Goal: Information Seeking & Learning: Understand process/instructions

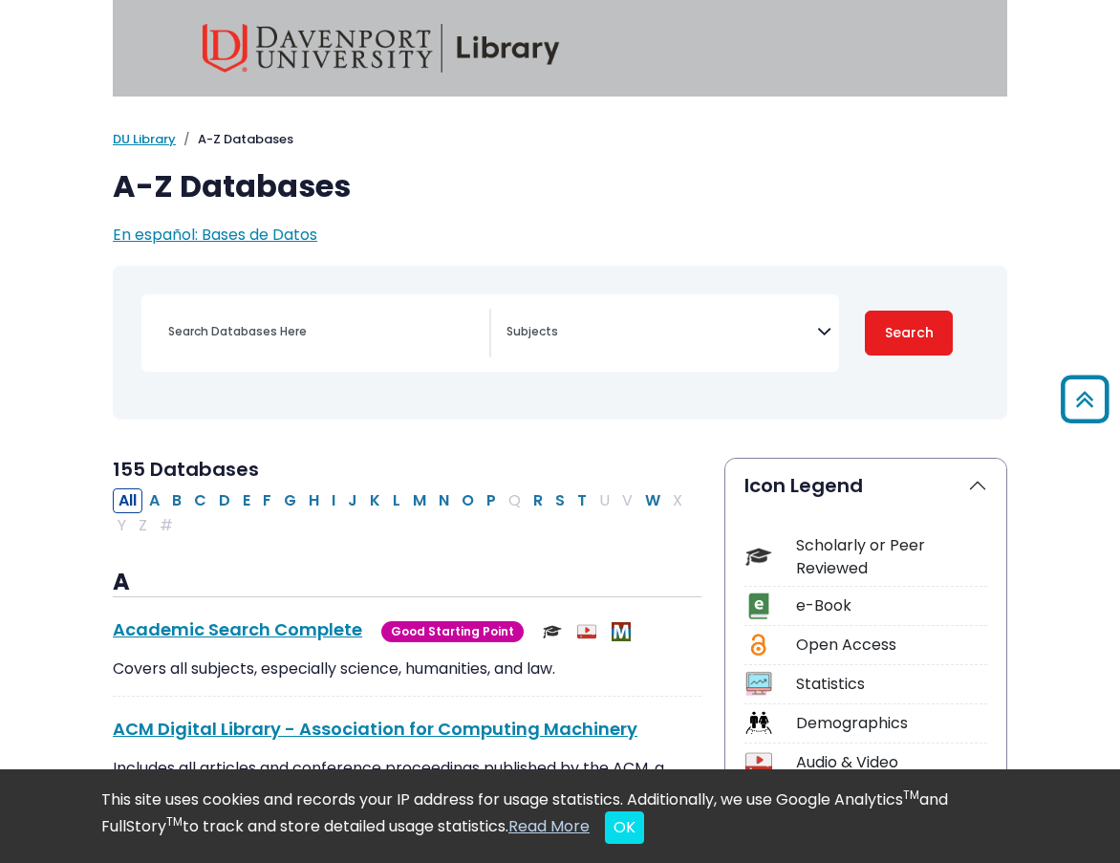
select select "Database Subject Filter"
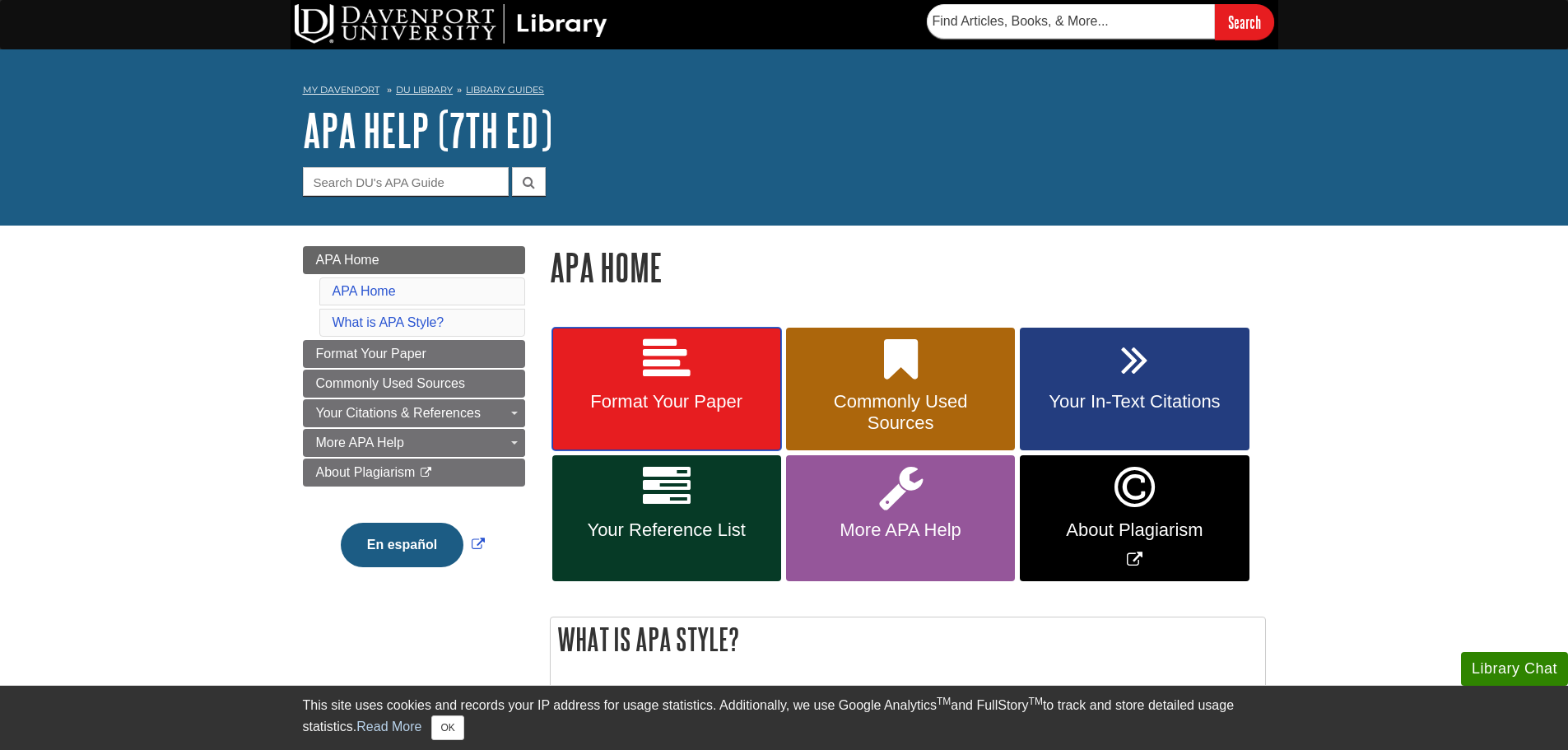
click at [706, 401] on span "Format Your Paper" at bounding box center [666, 402] width 204 height 22
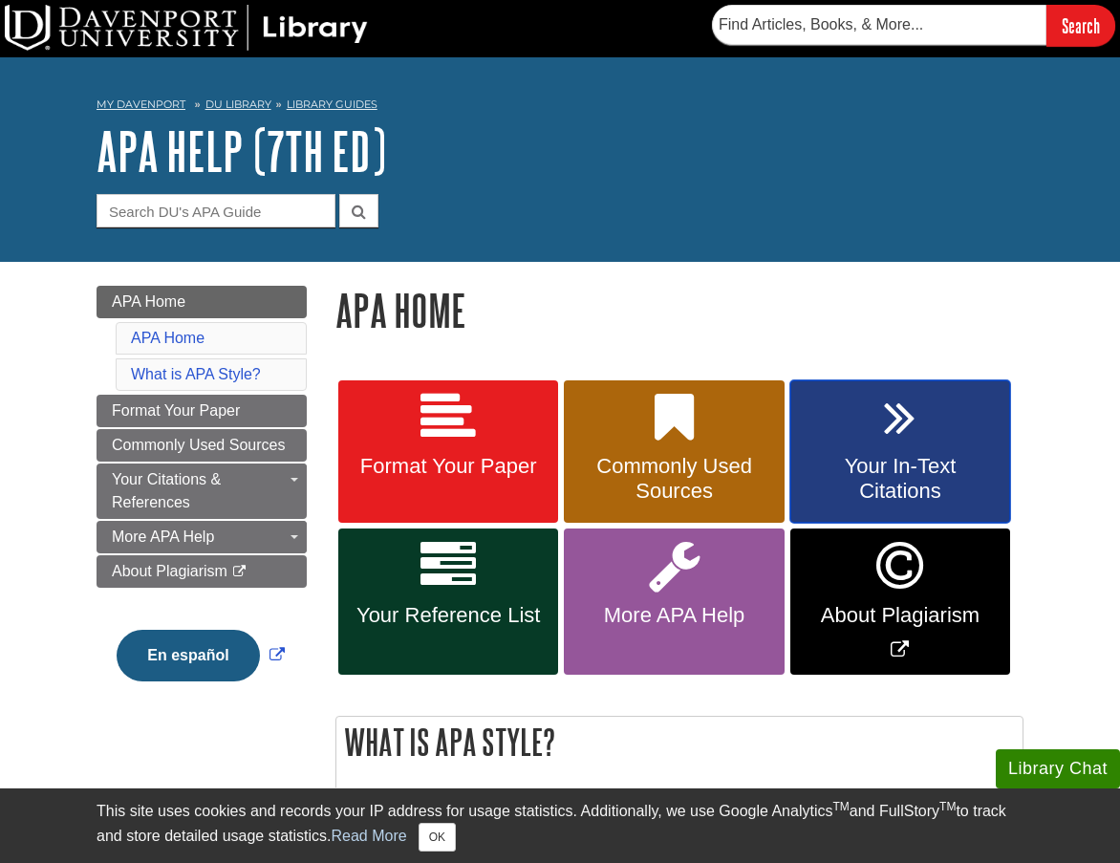
click at [899, 458] on span "Your In-Text Citations" at bounding box center [899, 479] width 191 height 50
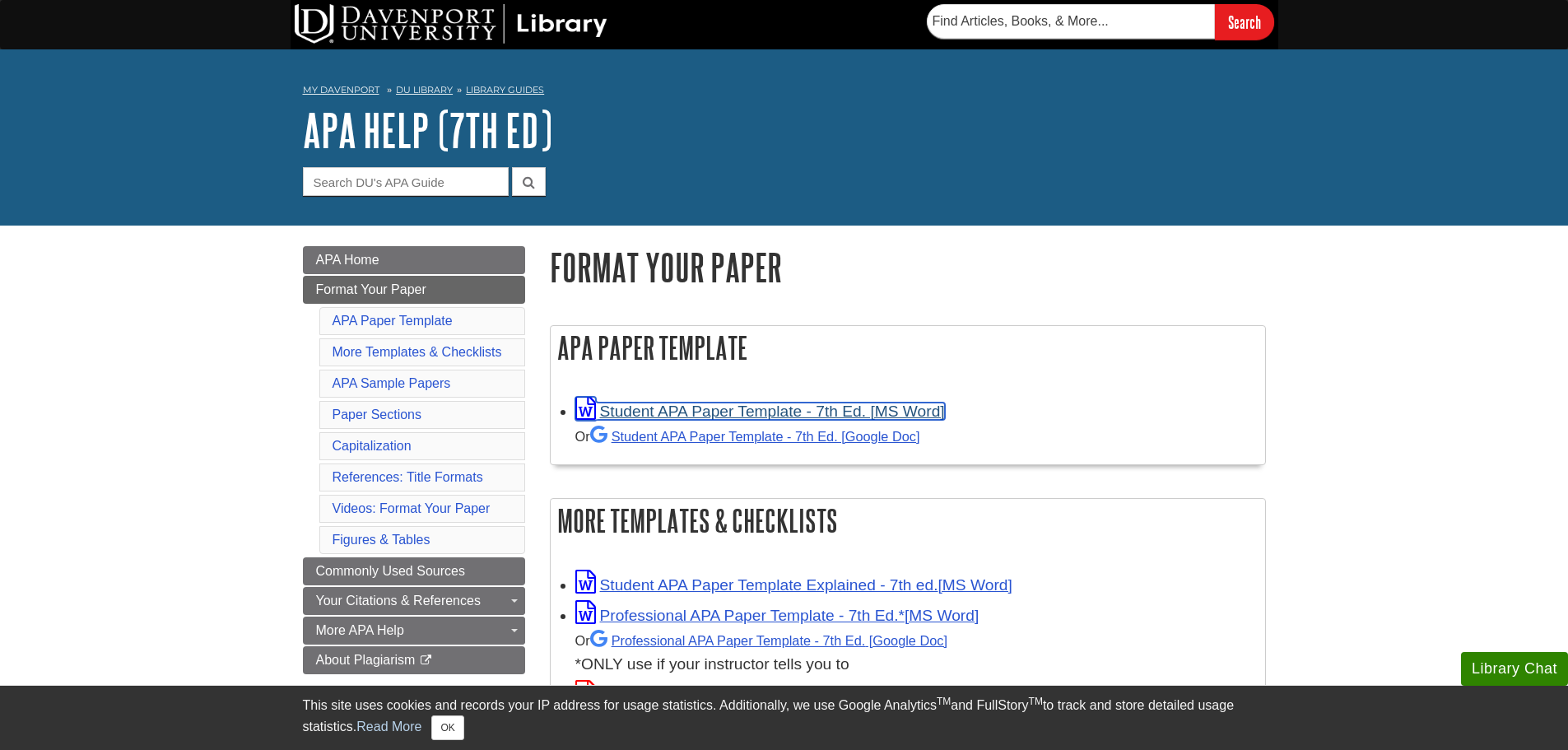
click at [814, 411] on link "Student APA Paper Template - 7th Ed. [MS Word]" at bounding box center [760, 411] width 370 height 17
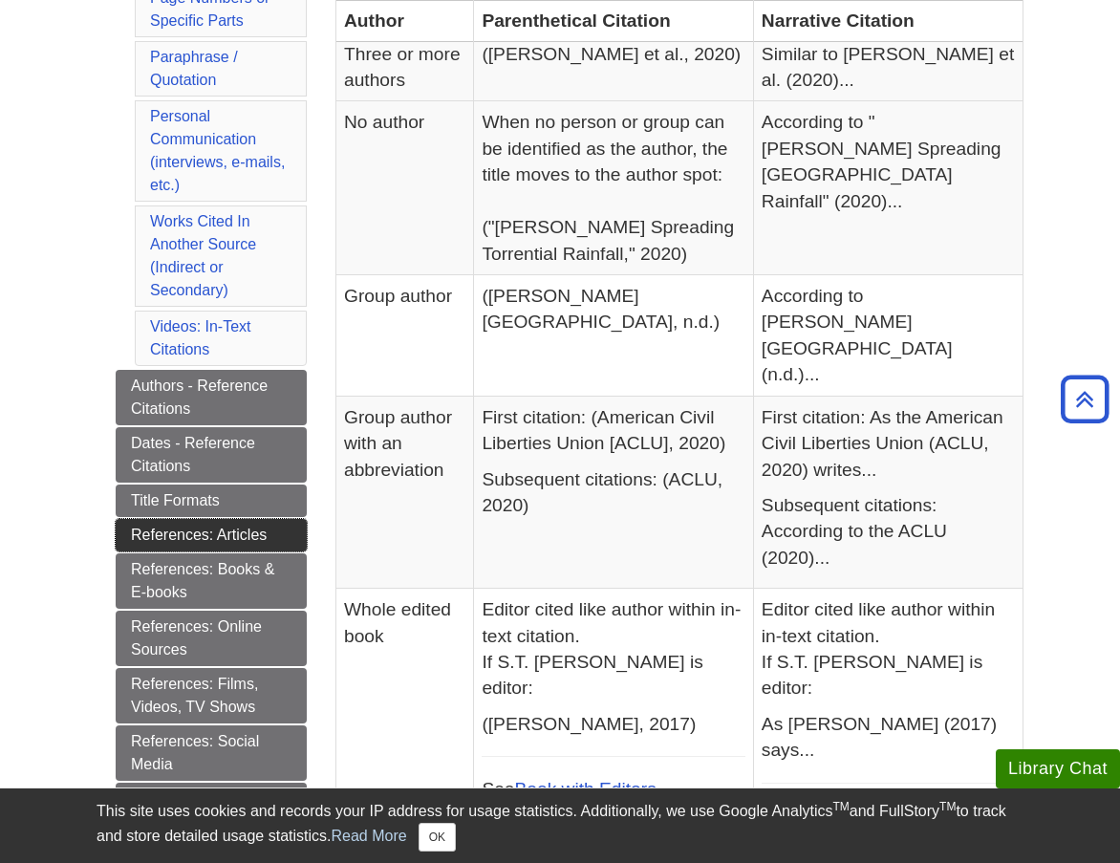
scroll to position [860, 0]
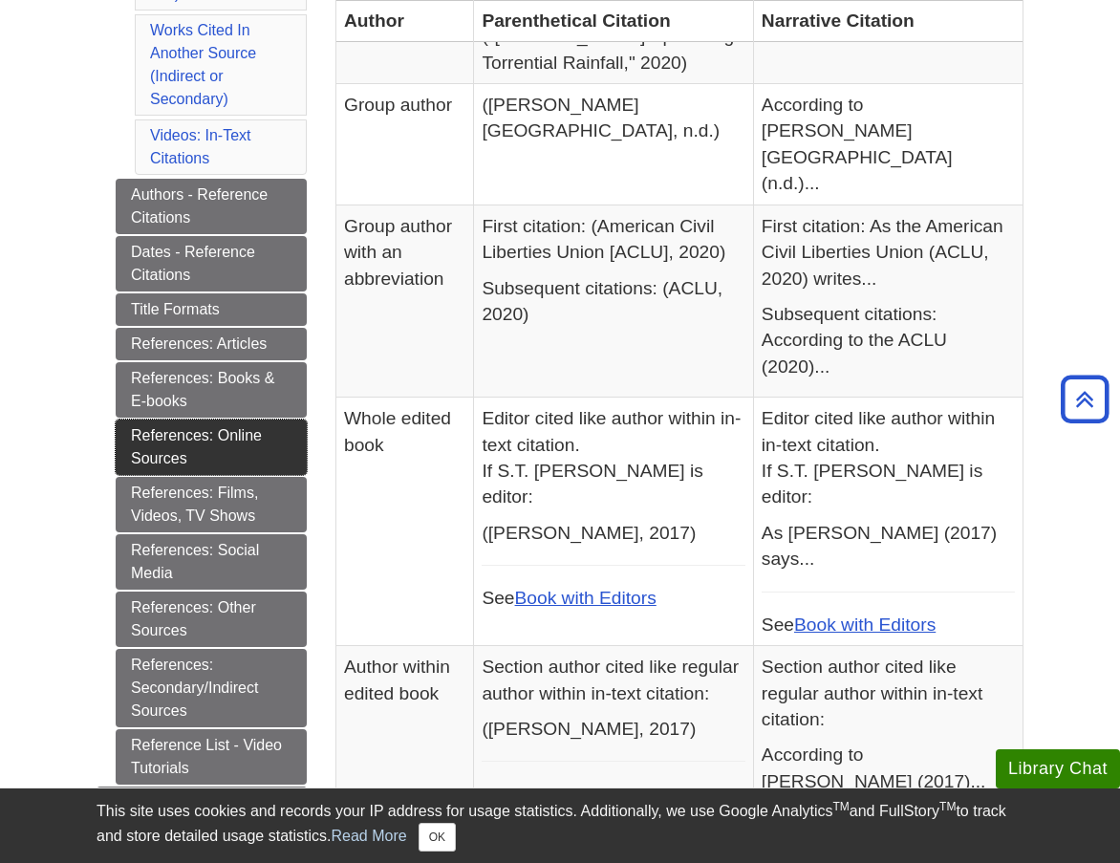
click at [232, 443] on link "References: Online Sources" at bounding box center [211, 446] width 191 height 55
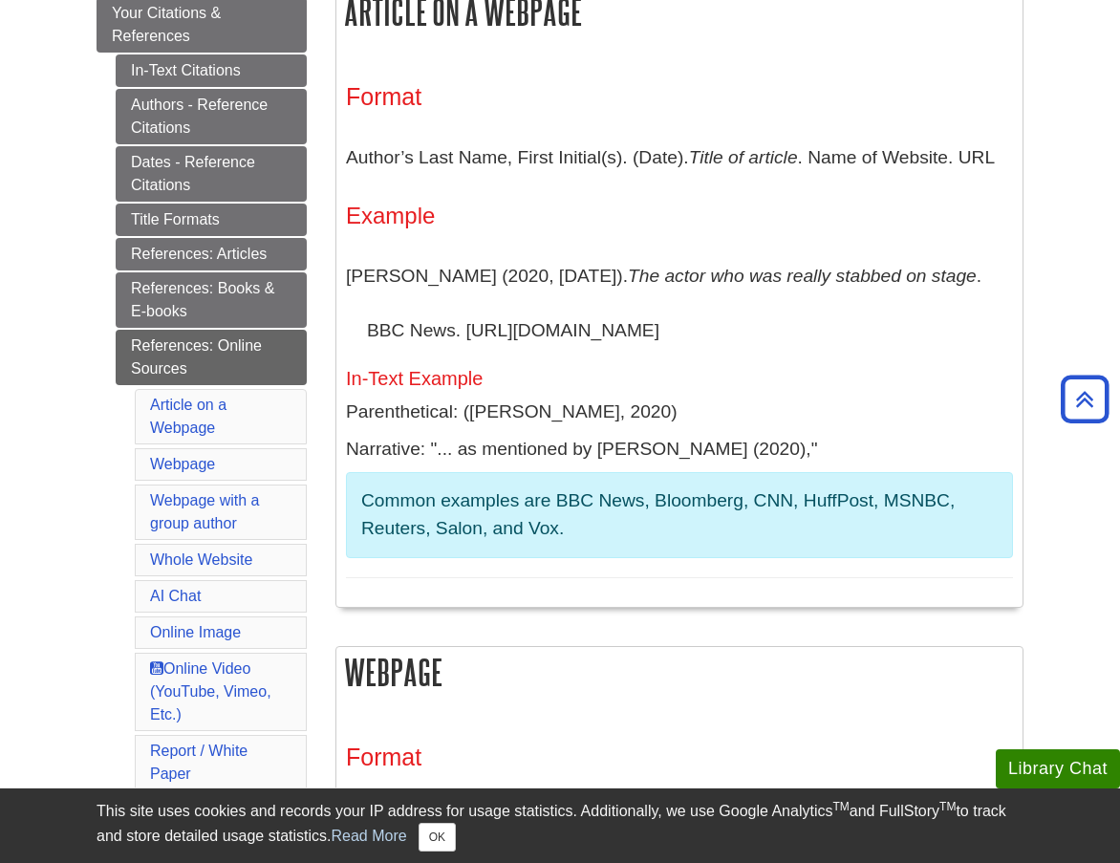
scroll to position [573, 0]
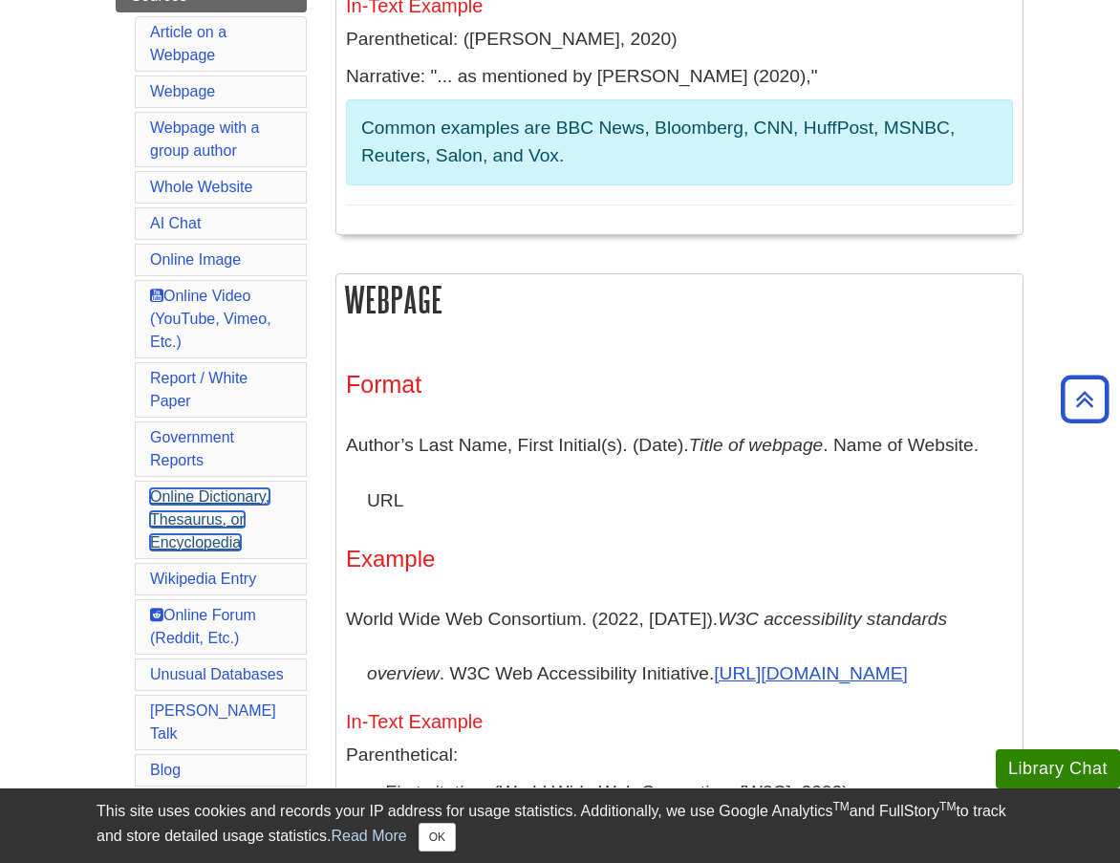
click at [174, 523] on link "Online Dictionary, Thesaurus, or Encyclopedia" at bounding box center [209, 519] width 119 height 62
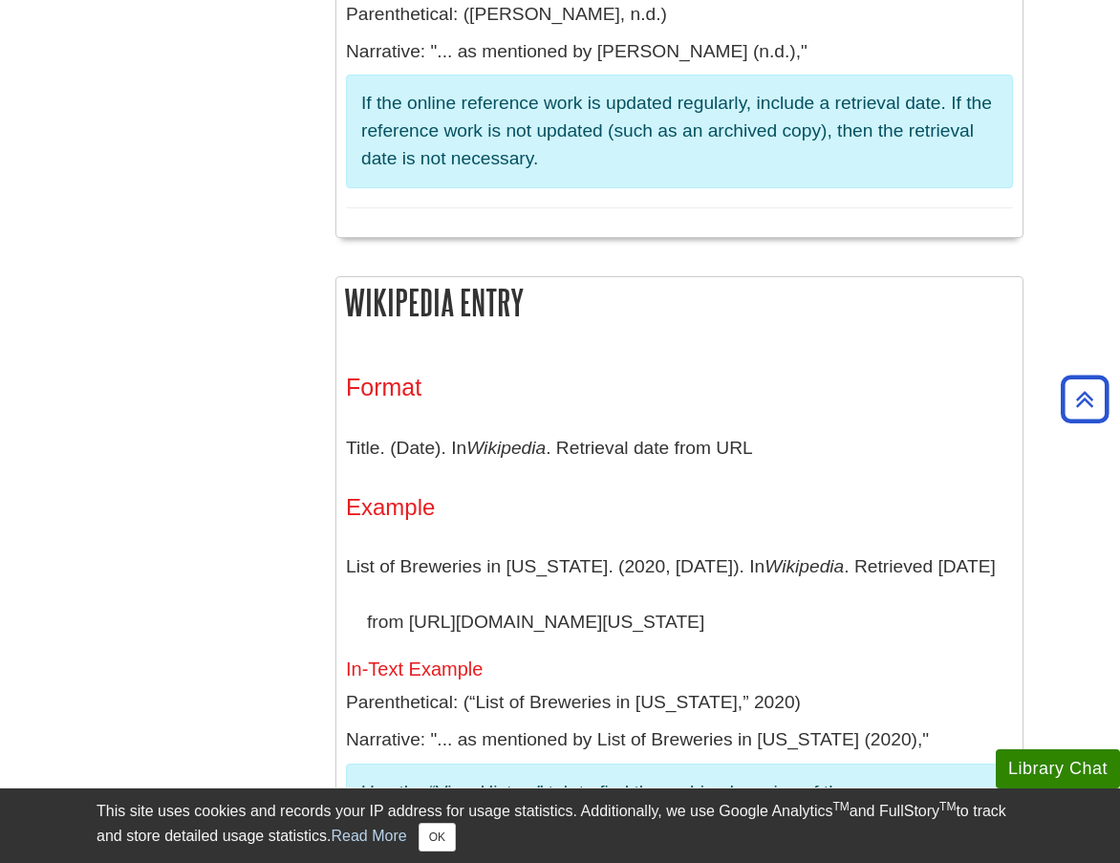
scroll to position [9421, 0]
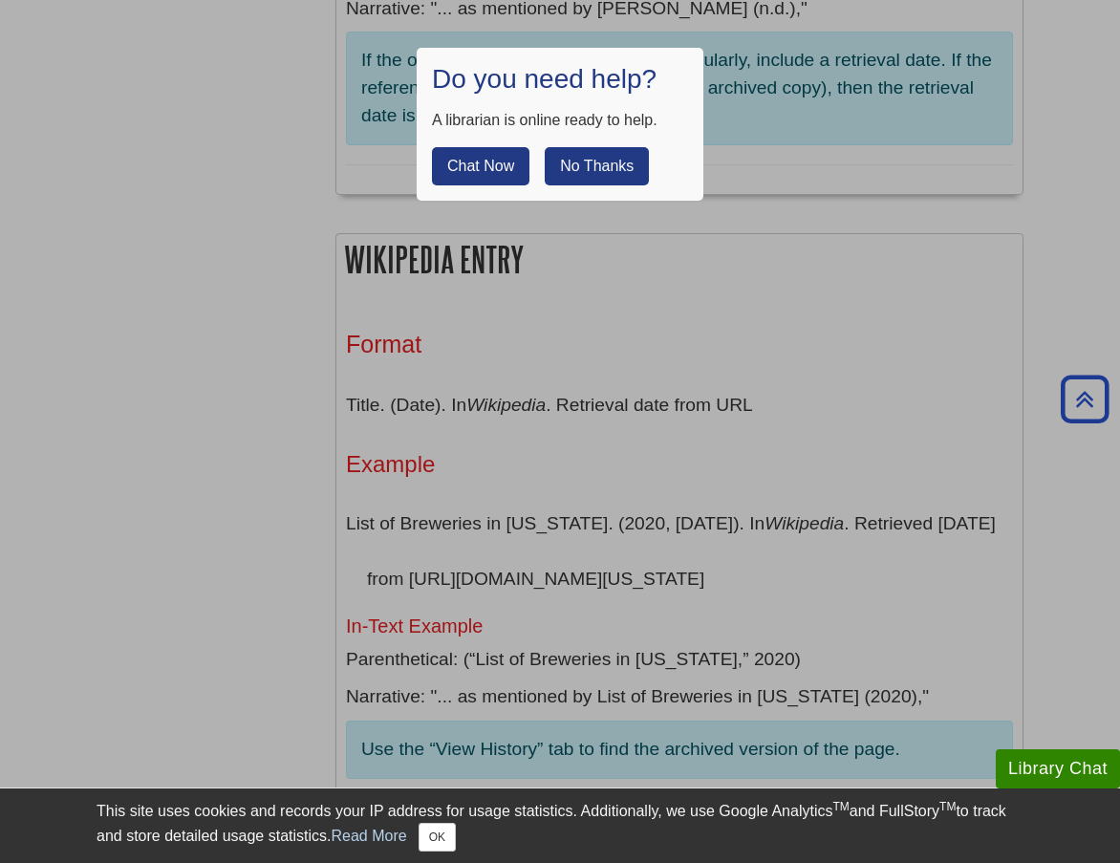
click at [592, 154] on button "No Thanks" at bounding box center [596, 166] width 104 height 38
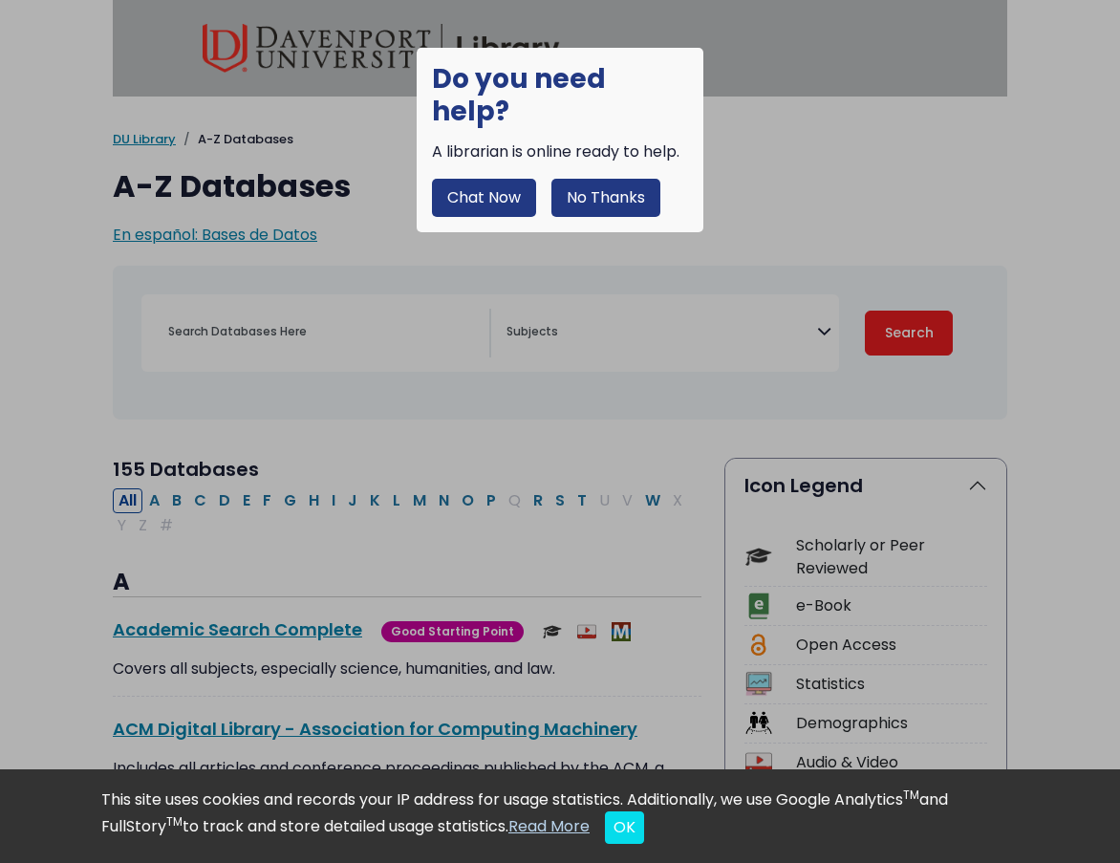
select select "Database Subject Filter"
click at [570, 179] on button "No Thanks" at bounding box center [605, 198] width 109 height 38
